Goal: Use online tool/utility: Utilize a website feature to perform a specific function

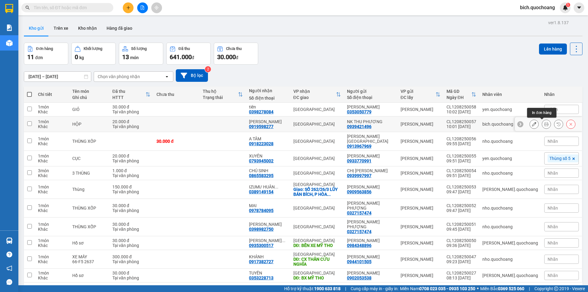
click at [544, 123] on button at bounding box center [546, 124] width 9 height 11
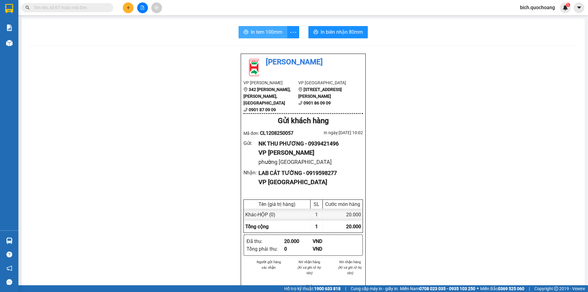
click at [259, 34] on span "In tem 100mm" at bounding box center [267, 32] width 32 height 8
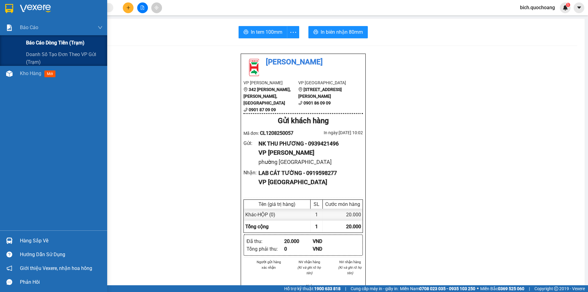
click at [32, 42] on span "Báo cáo dòng tiền (trạm)" at bounding box center [55, 43] width 58 height 8
